Goal: Transaction & Acquisition: Purchase product/service

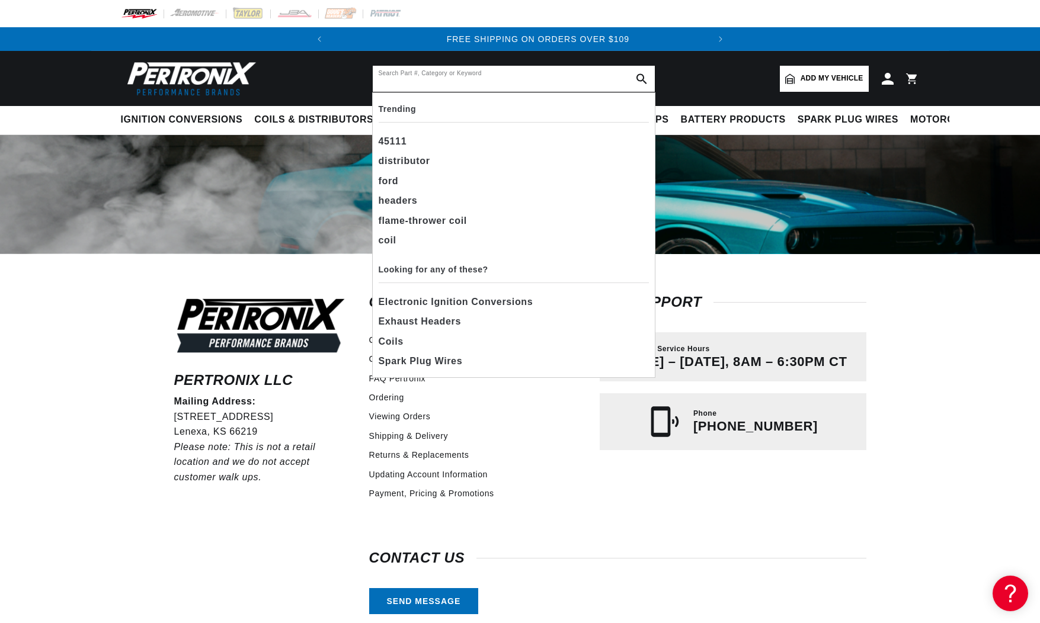
click at [396, 78] on input "text" at bounding box center [514, 79] width 282 height 26
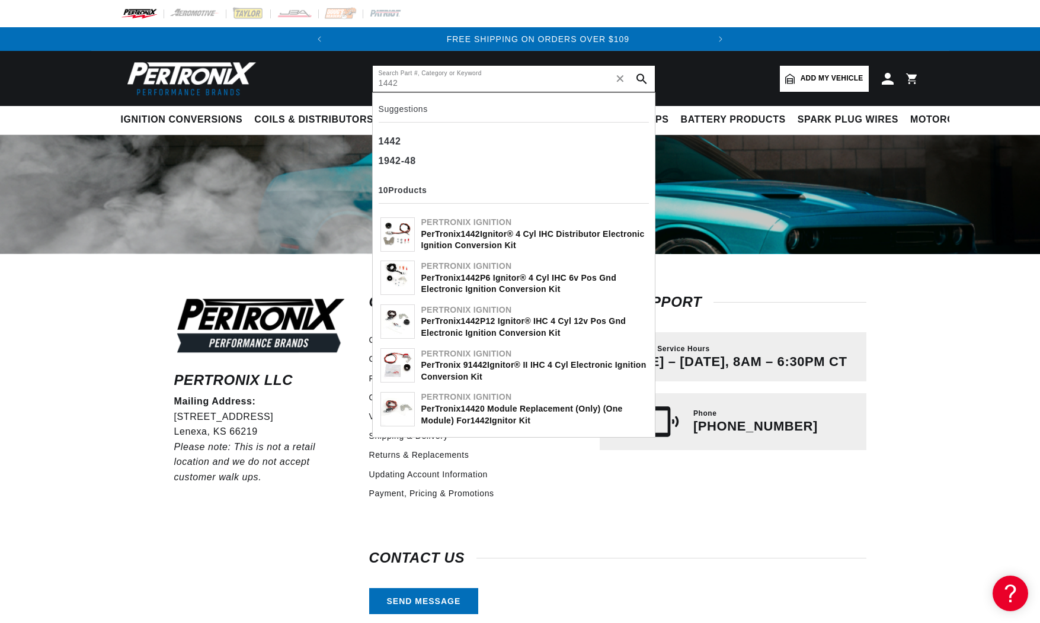
type input "1442"
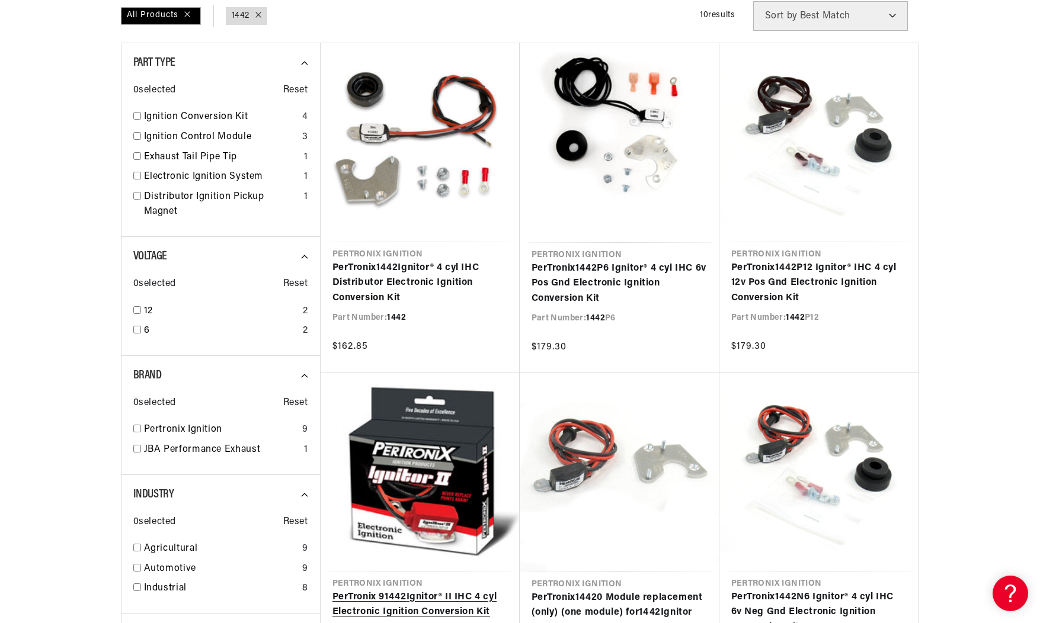
scroll to position [209, 0]
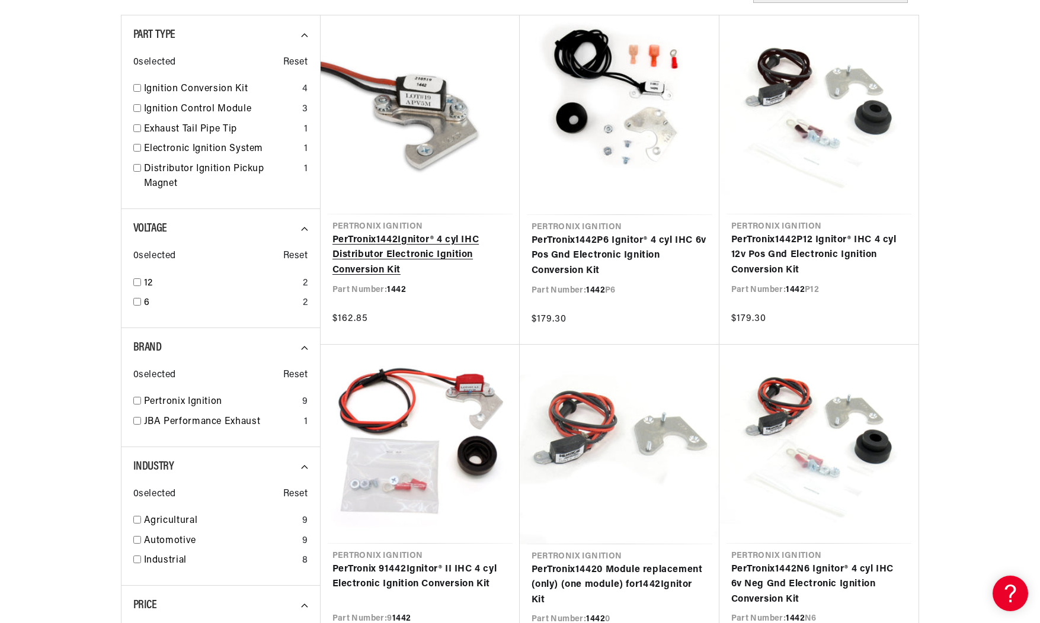
click at [386, 248] on link "PerTronix 1442 Ignitor® 4 cyl IHC Distributor Electronic Ignition Conversion Kit" at bounding box center [419, 256] width 175 height 46
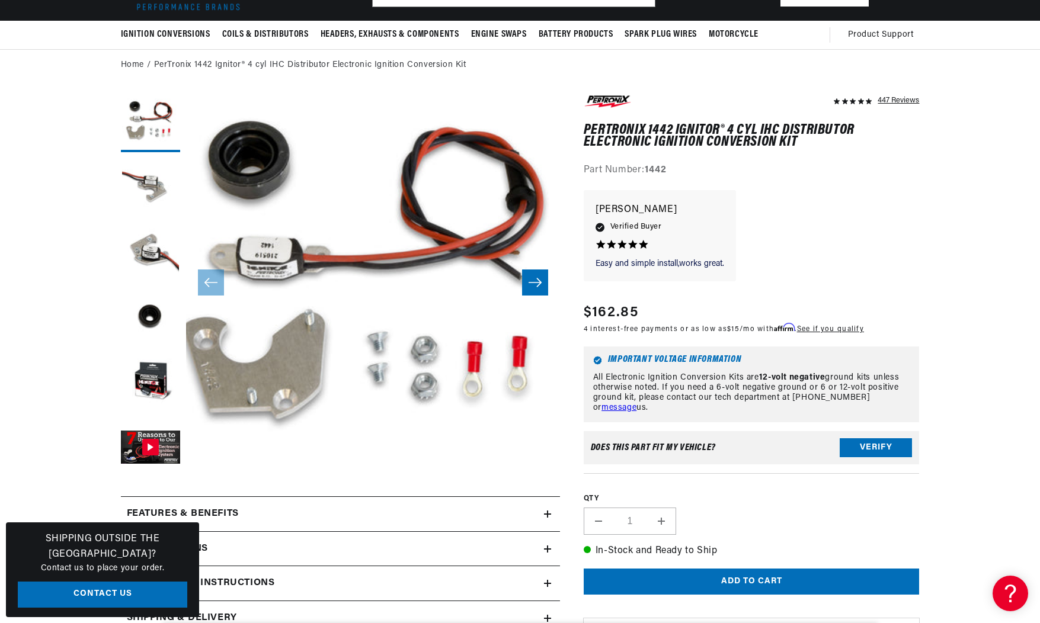
click at [536, 278] on icon "Slide right" at bounding box center [535, 283] width 14 height 12
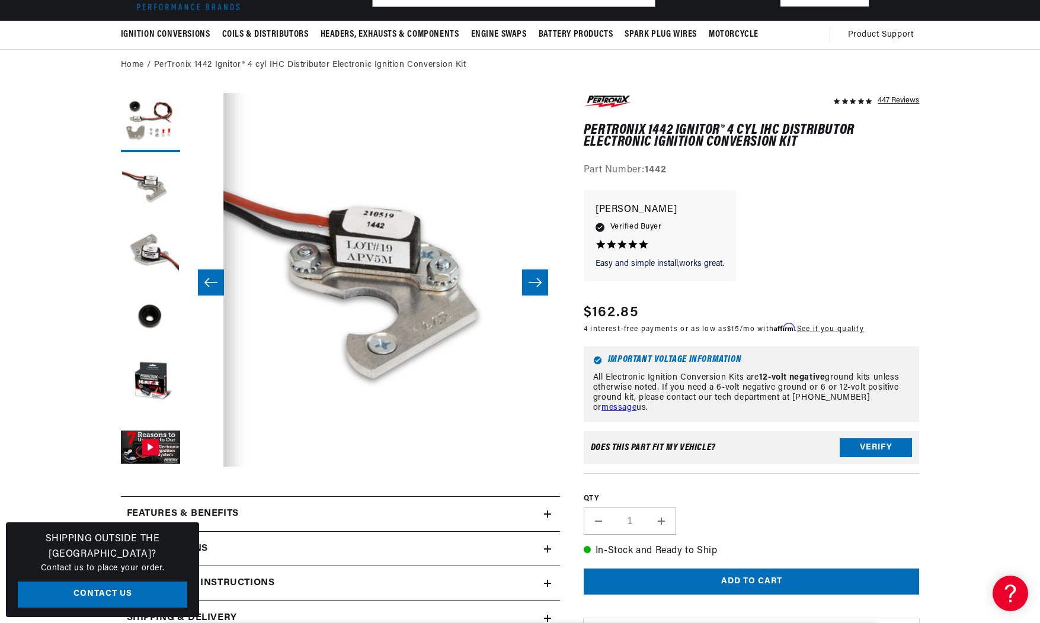
scroll to position [0, 374]
click at [536, 279] on icon "Slide right" at bounding box center [535, 283] width 14 height 12
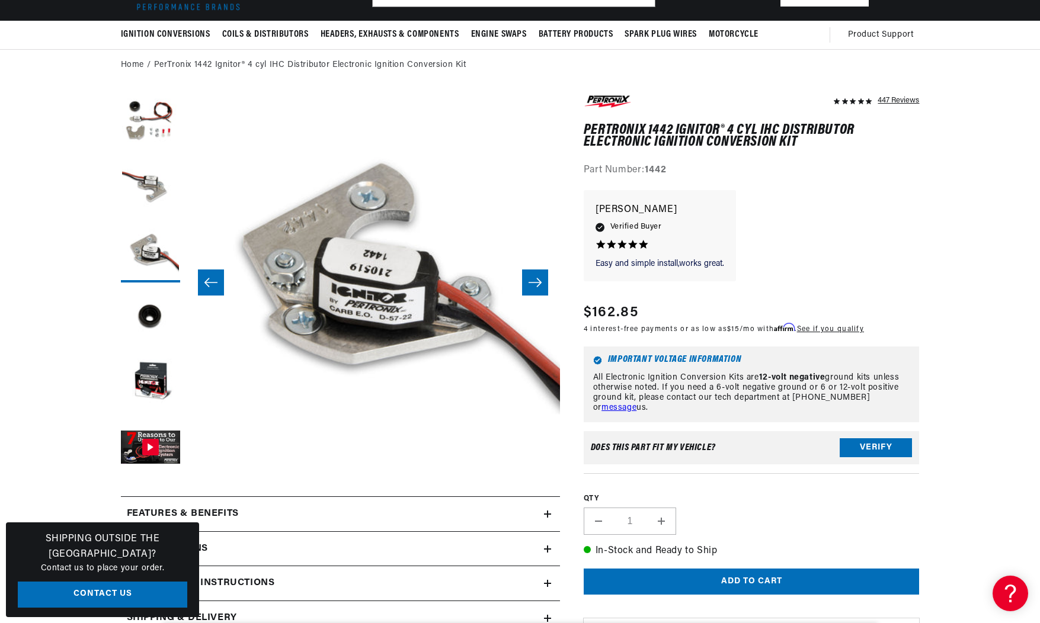
scroll to position [0, 748]
click at [534, 279] on icon "Slide right" at bounding box center [535, 283] width 14 height 12
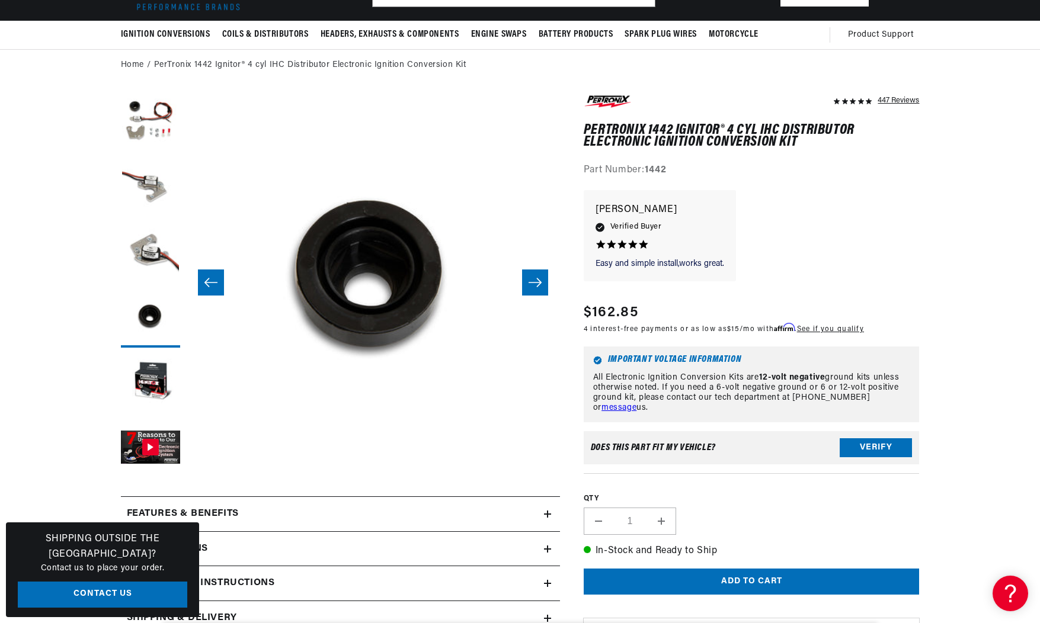
scroll to position [0, 0]
click at [534, 279] on icon "Slide right" at bounding box center [535, 283] width 14 height 12
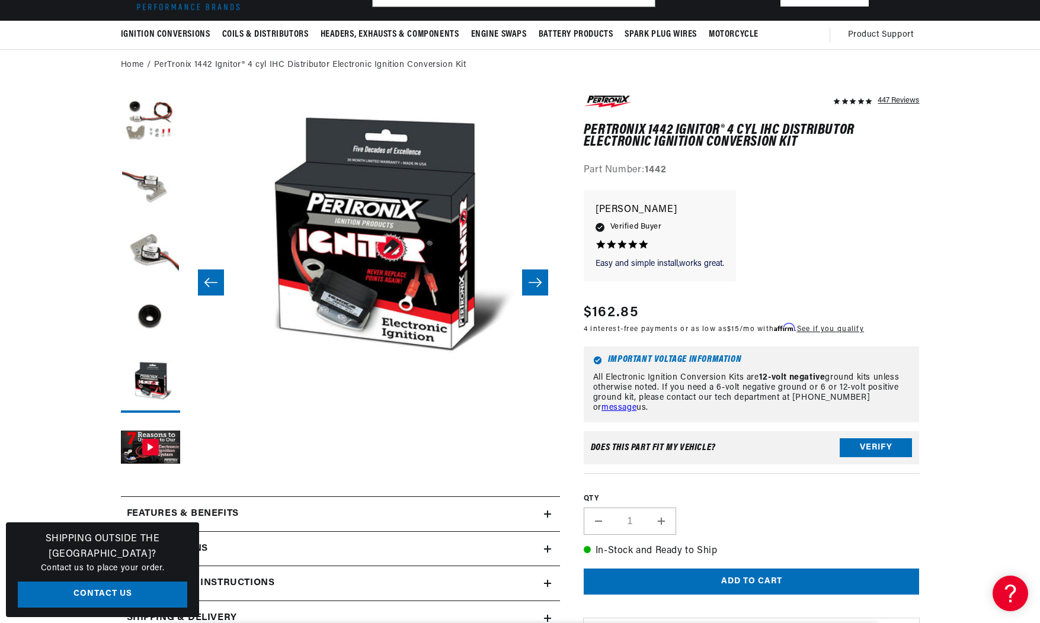
scroll to position [0, 1496]
click at [534, 279] on icon "Slide right" at bounding box center [535, 283] width 14 height 12
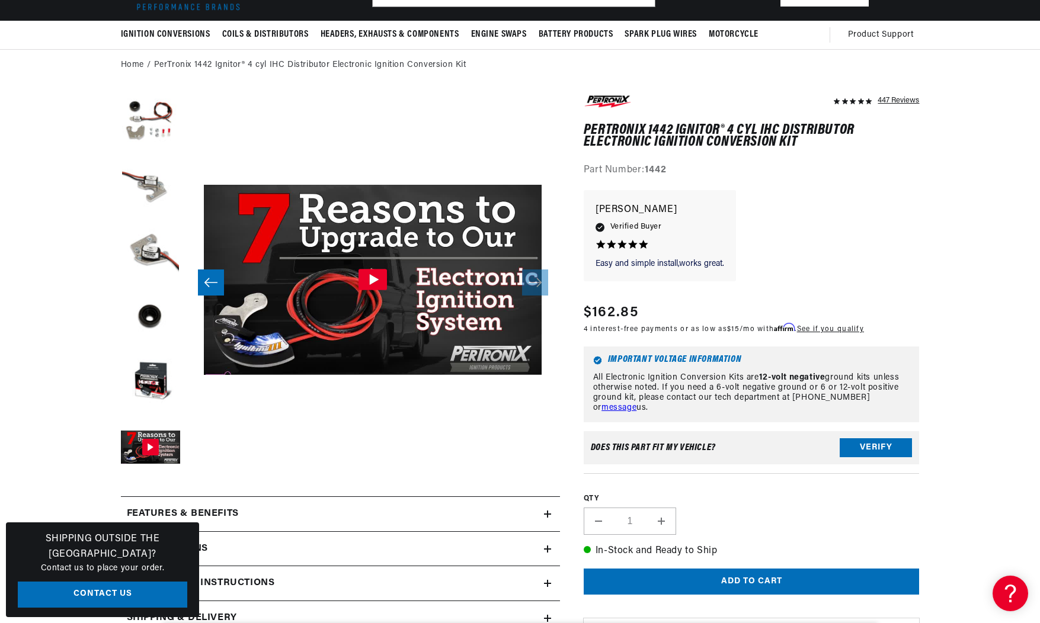
scroll to position [0, 359]
click at [374, 278] on icon "Gallery Viewer" at bounding box center [374, 279] width 9 height 11
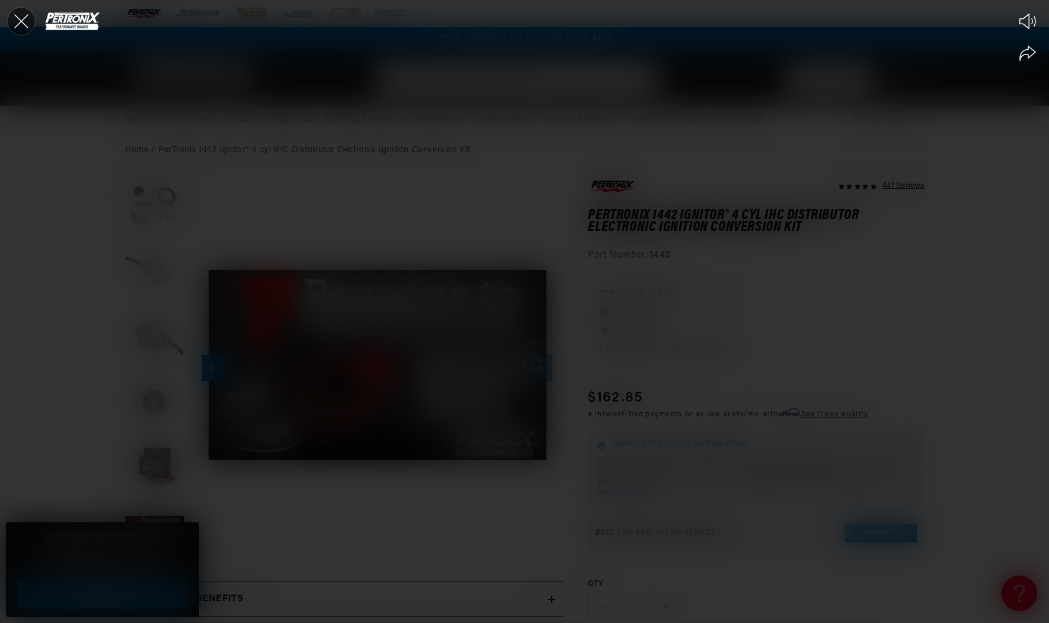
click at [16, 16] on icon "Close the video player" at bounding box center [21, 21] width 14 height 14
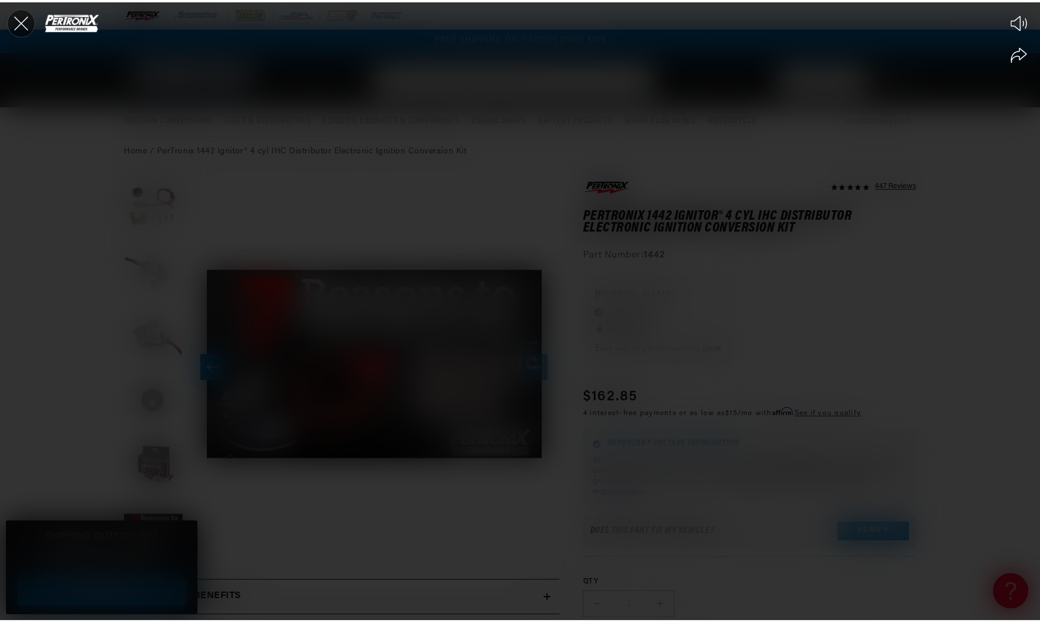
scroll to position [0, 1870]
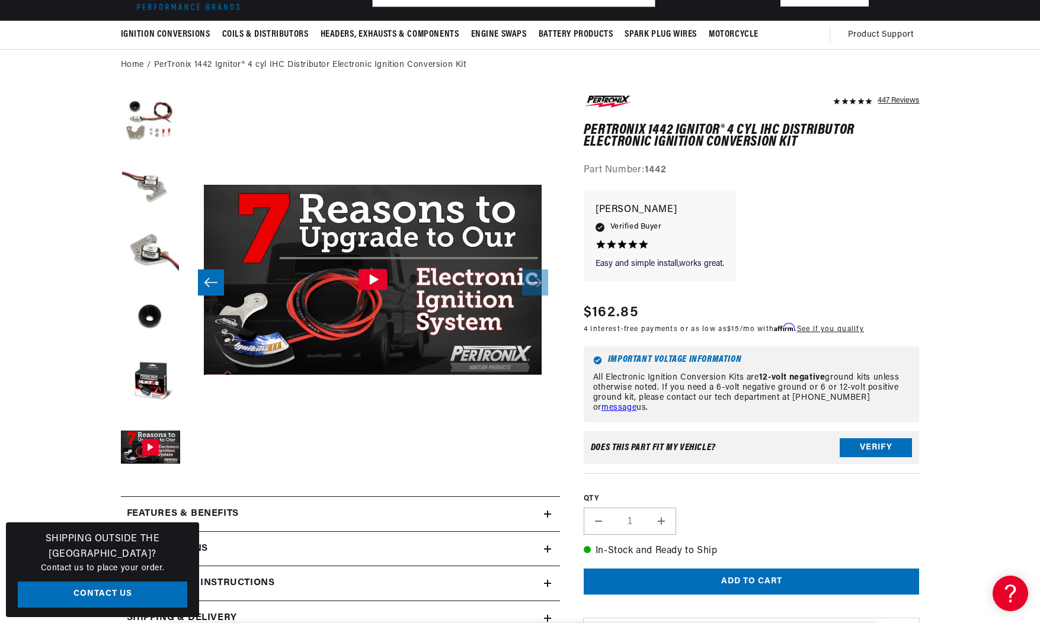
click at [207, 278] on icon "Slide left" at bounding box center [211, 283] width 14 height 12
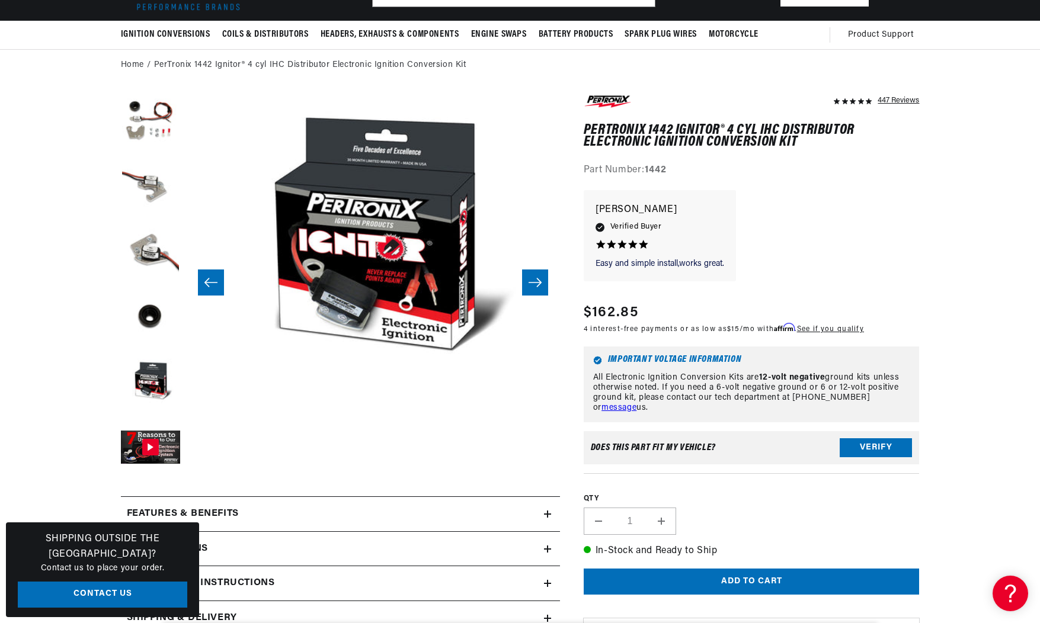
click at [207, 278] on icon "Slide left" at bounding box center [211, 283] width 14 height 12
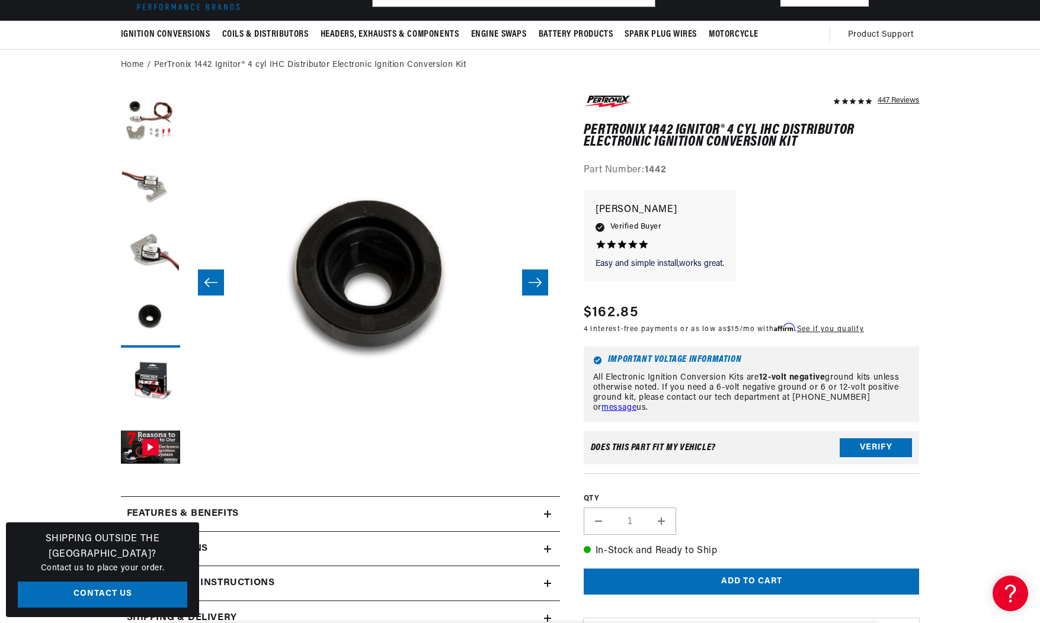
click at [207, 278] on icon "Slide left" at bounding box center [211, 283] width 14 height 12
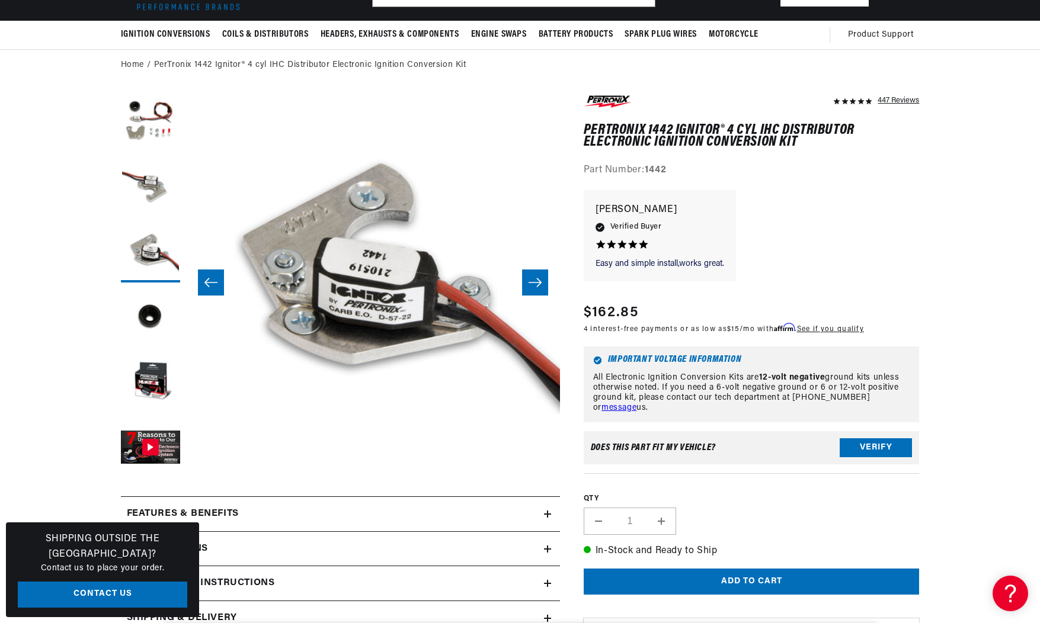
click at [207, 278] on icon "Slide left" at bounding box center [211, 283] width 14 height 12
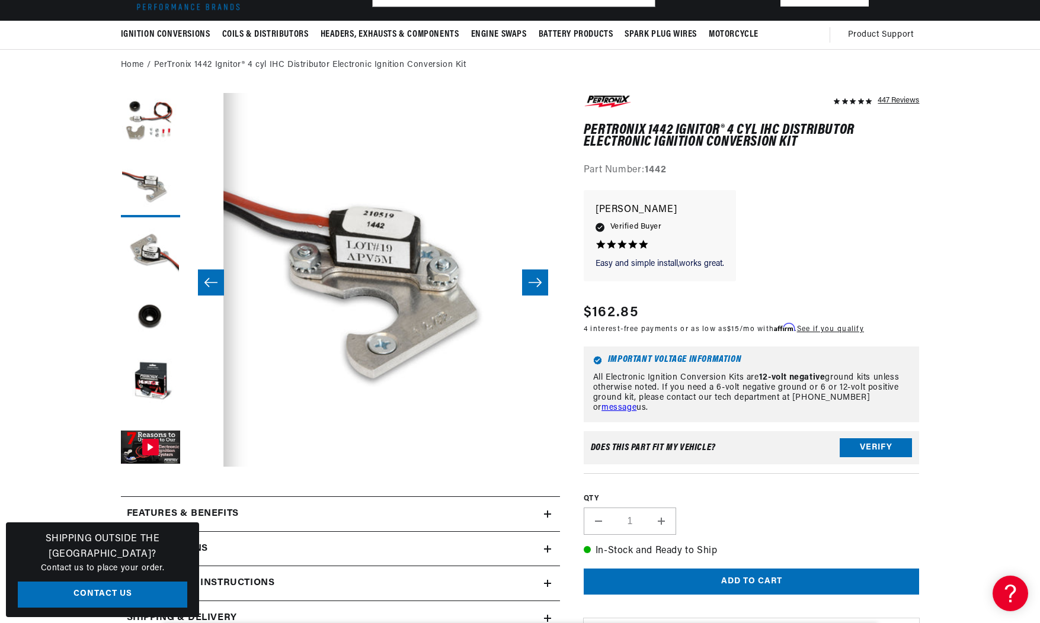
click at [207, 277] on icon "Slide left" at bounding box center [211, 283] width 14 height 12
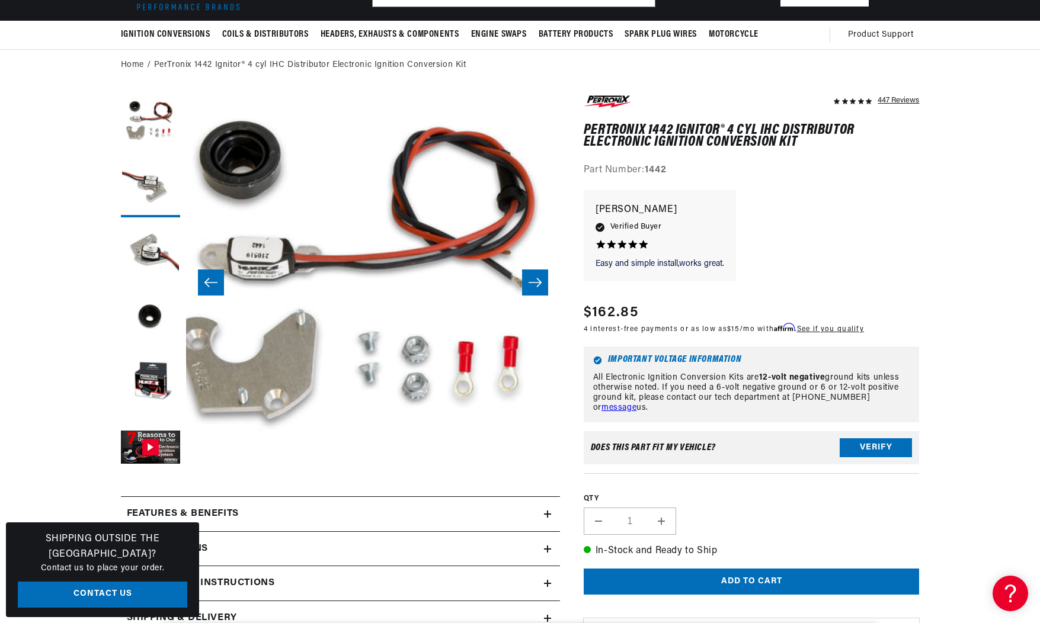
scroll to position [0, 1]
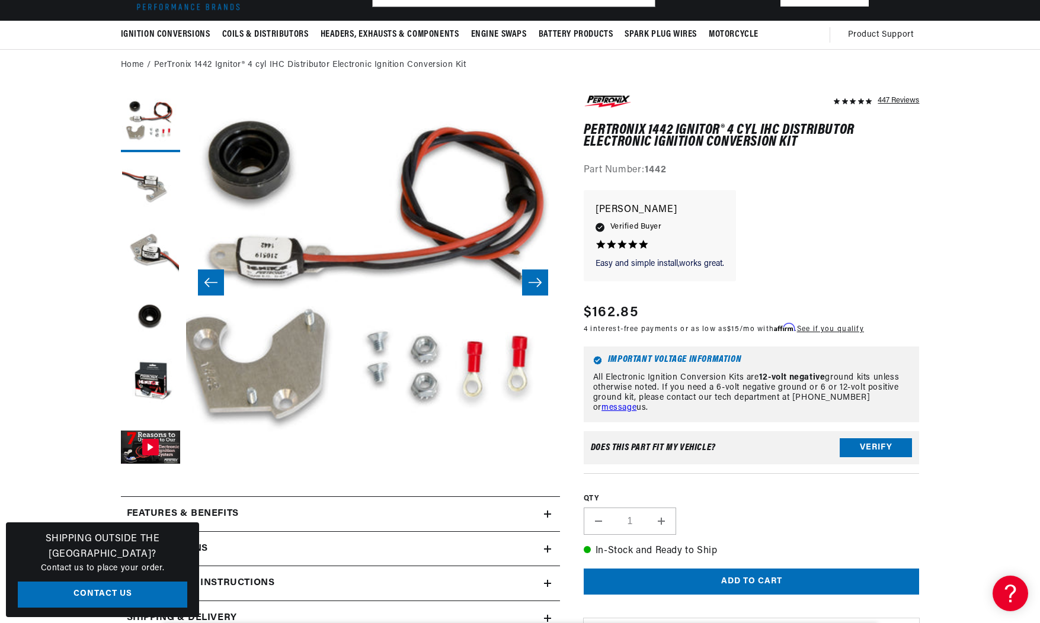
click at [207, 277] on icon "Slide left" at bounding box center [211, 283] width 14 height 12
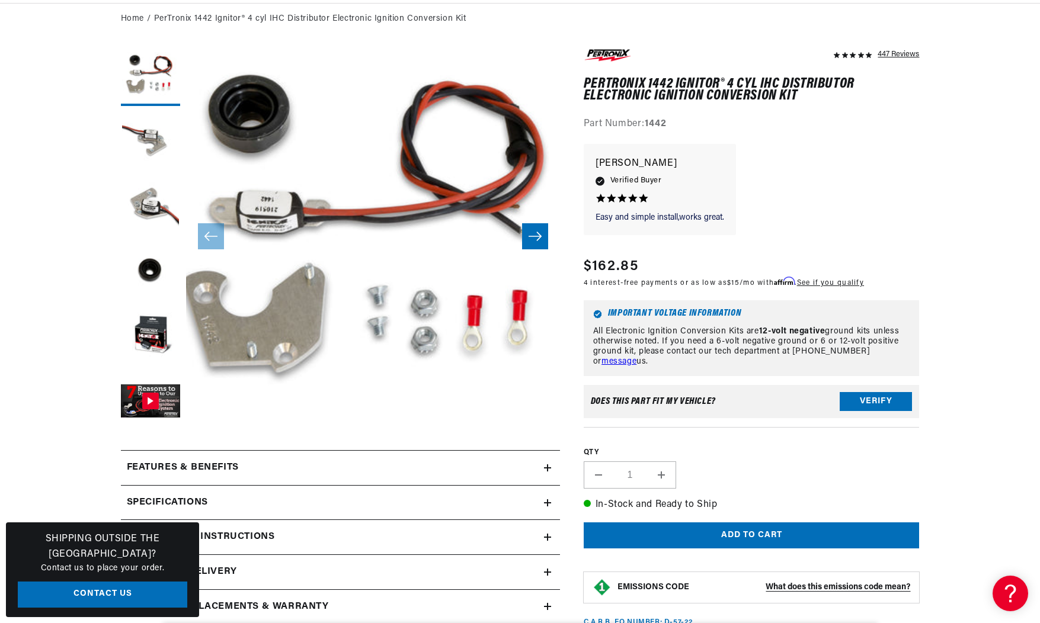
scroll to position [142, 0]
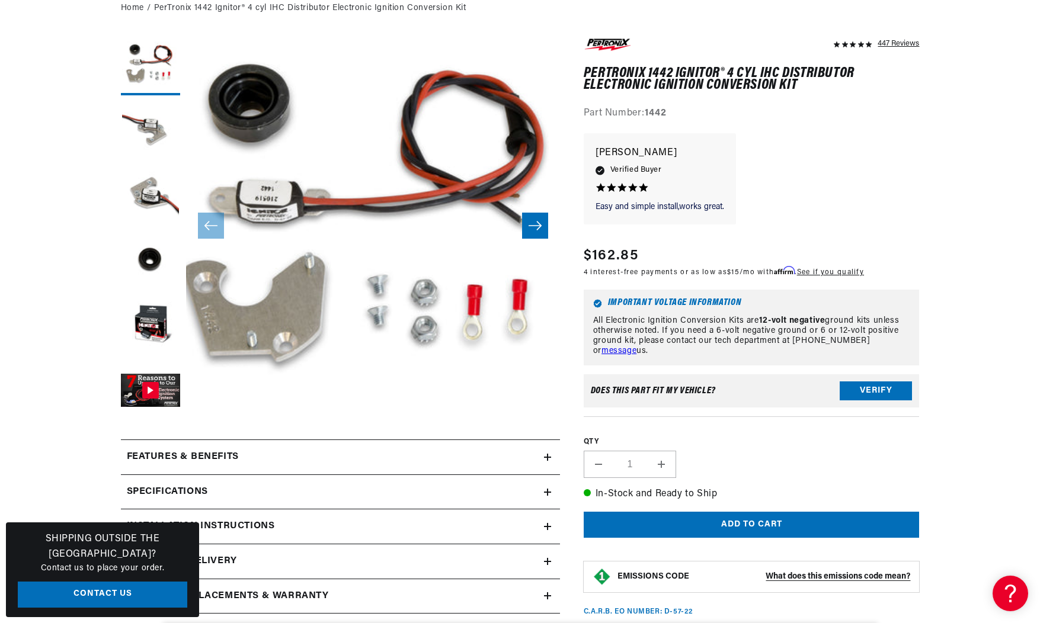
click at [192, 542] on div "Shipping Outside the US? Contact us to place your order. Contact Us" at bounding box center [102, 570] width 193 height 95
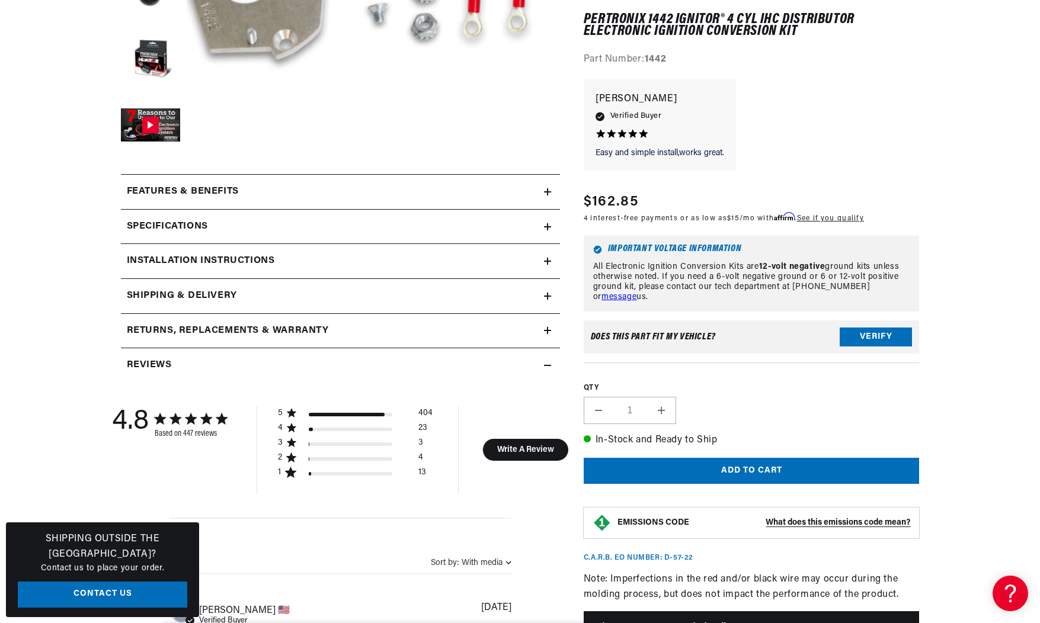
scroll to position [417, 0]
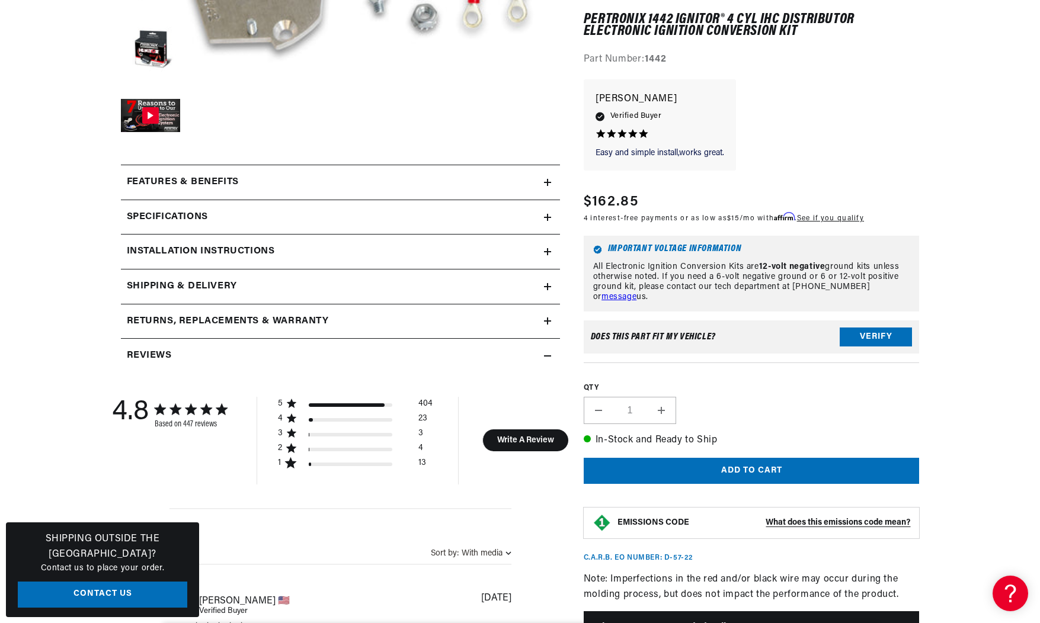
click at [547, 284] on icon at bounding box center [547, 286] width 0 height 7
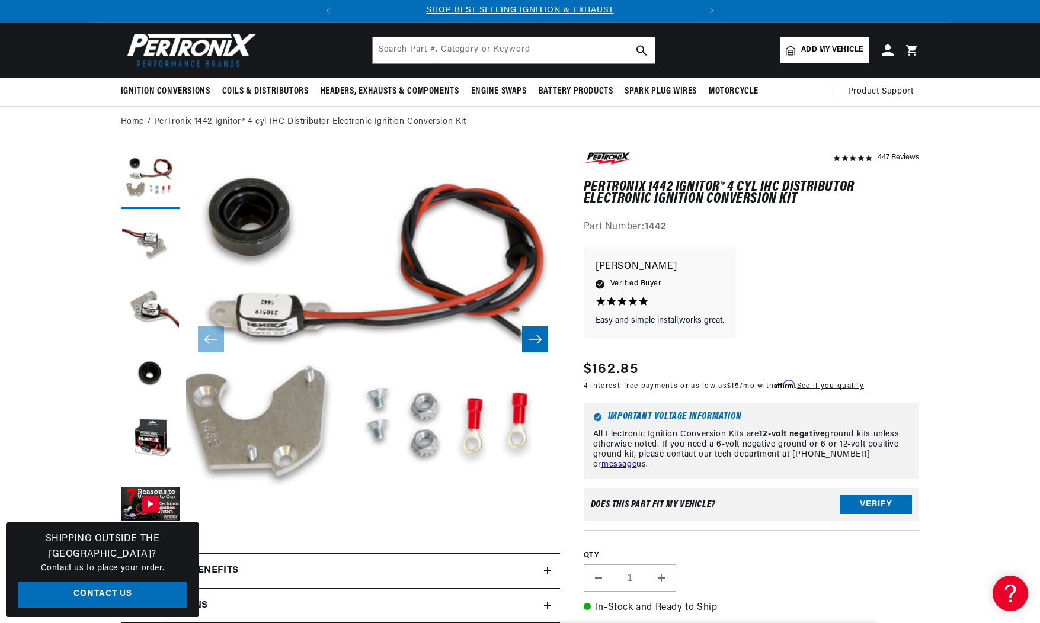
scroll to position [0, 0]
click at [150, 238] on button "Load image 2 in gallery view" at bounding box center [150, 244] width 59 height 59
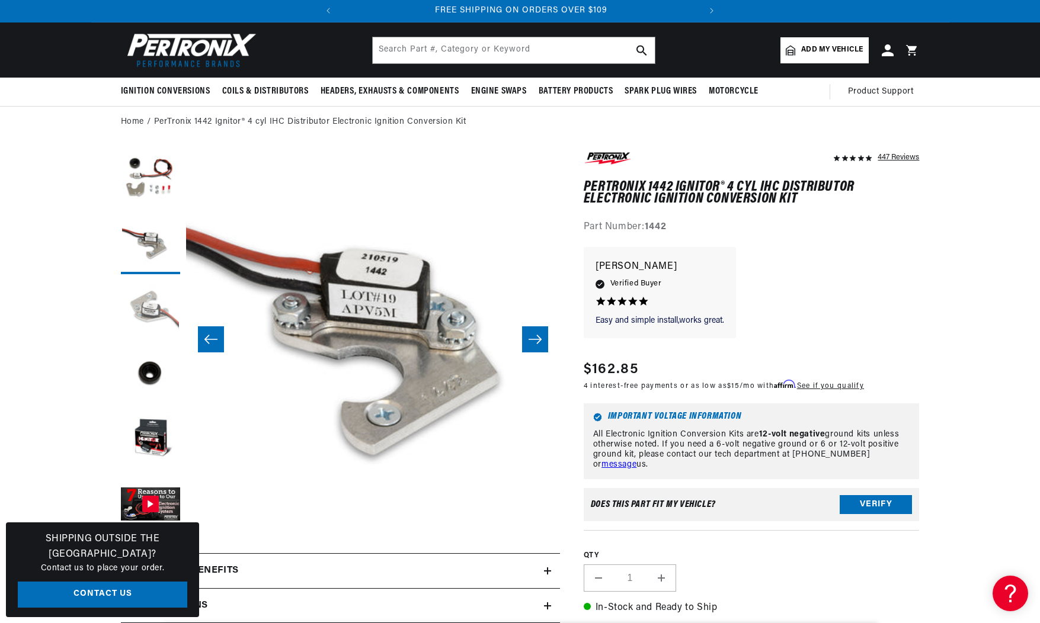
scroll to position [0, 359]
click at [154, 302] on button "Load image 3 in gallery view" at bounding box center [150, 309] width 59 height 59
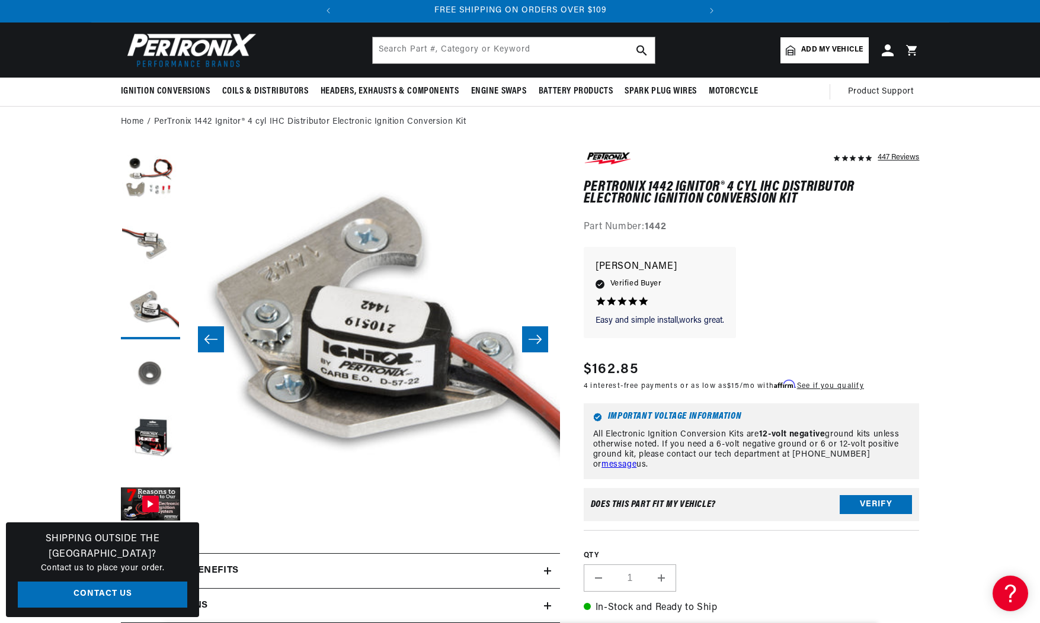
scroll to position [0, 748]
click at [153, 369] on button "Load image 4 in gallery view" at bounding box center [150, 374] width 59 height 59
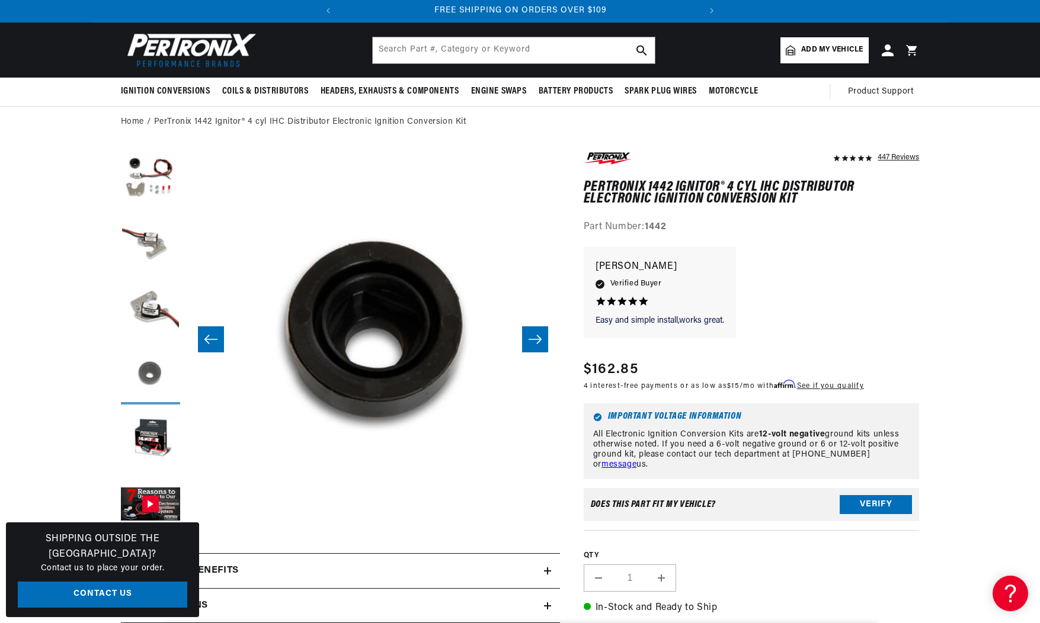
scroll to position [0, 1122]
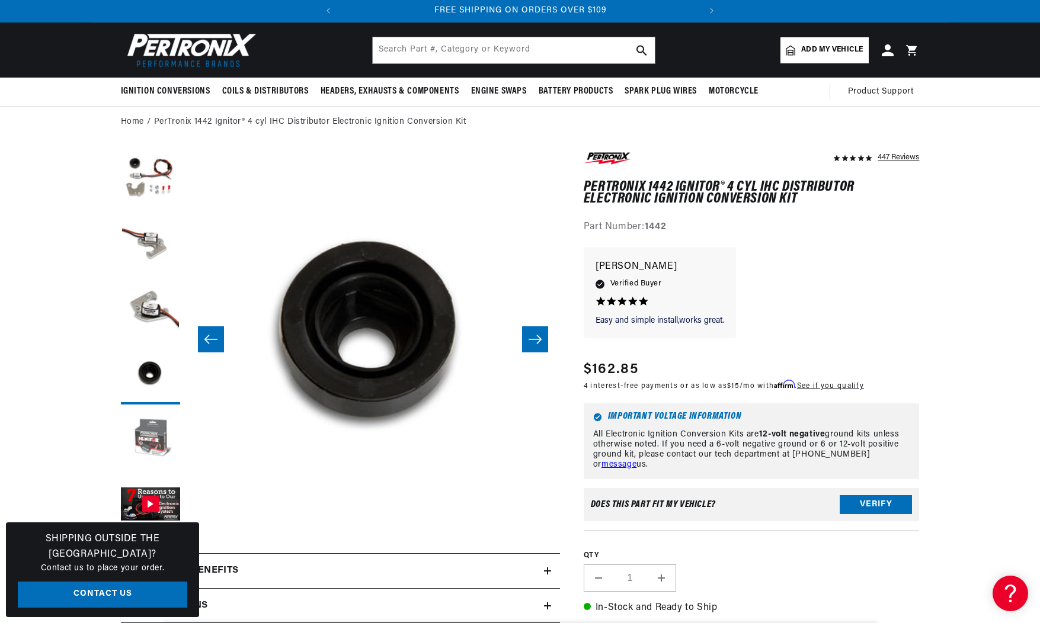
click at [150, 433] on button "Load image 5 in gallery view" at bounding box center [150, 440] width 59 height 59
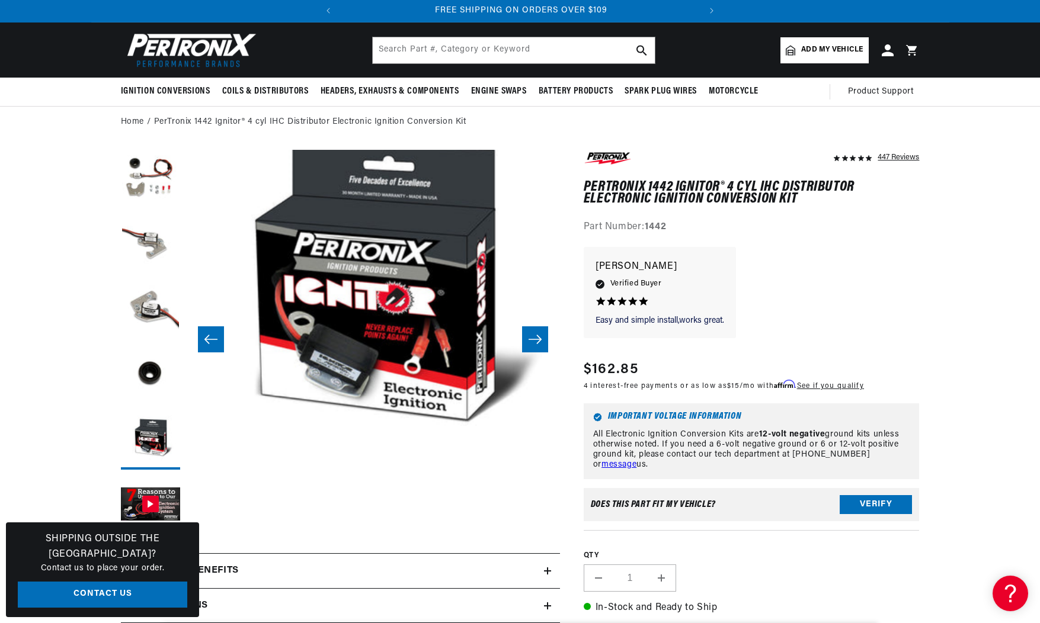
scroll to position [0, 359]
click at [157, 252] on button "Load image 2 in gallery view" at bounding box center [150, 244] width 59 height 59
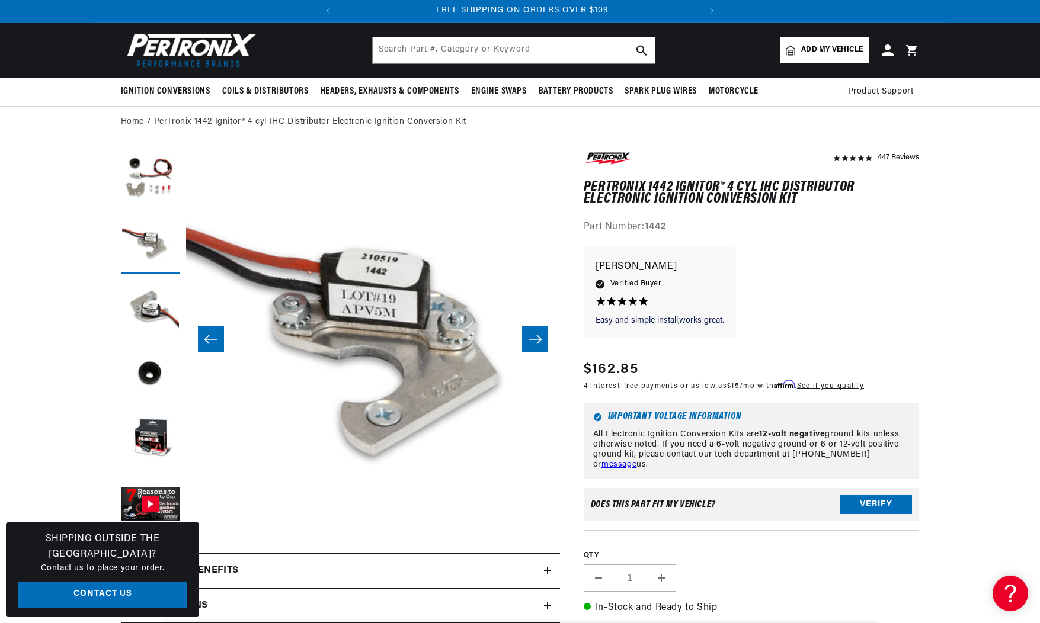
scroll to position [0, 358]
